Goal: Information Seeking & Learning: Learn about a topic

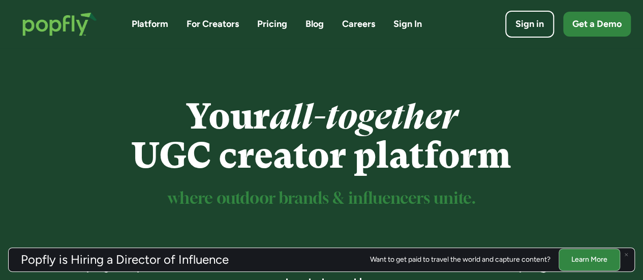
drag, startPoint x: 646, startPoint y: 14, endPoint x: 619, endPoint y: -62, distance: 80.1
click at [619, 0] on html "Platform For Creators Pricing Blog Careers Sign In Sign in Get a Demo Your all-…" at bounding box center [321, 140] width 643 height 280
click at [272, 25] on link "Pricing" at bounding box center [272, 24] width 30 height 13
